Goal: Task Accomplishment & Management: Find specific page/section

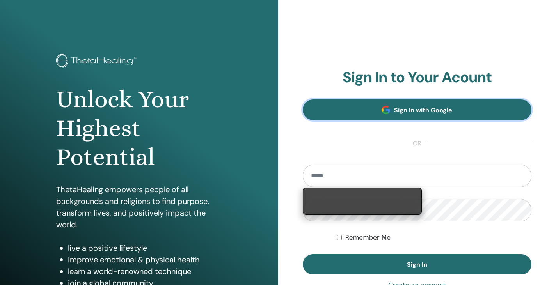
click at [393, 107] on link "Sign In with Google" at bounding box center [417, 110] width 229 height 21
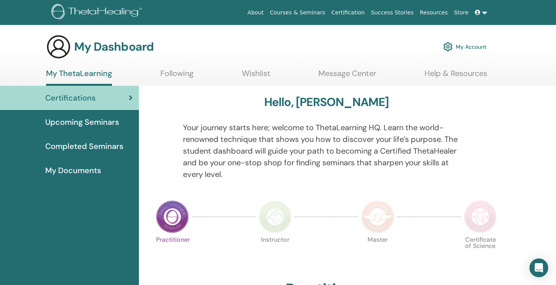
click at [98, 123] on span "Upcoming Seminars" at bounding box center [82, 122] width 74 height 12
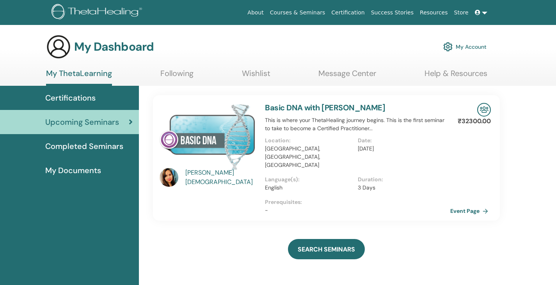
click at [439, 144] on p "Date :" at bounding box center [402, 141] width 88 height 8
click at [377, 107] on link "Basic DNA with Sai Lakshmi Ghanakota" at bounding box center [325, 108] width 120 height 10
